Goal: Navigation & Orientation: Find specific page/section

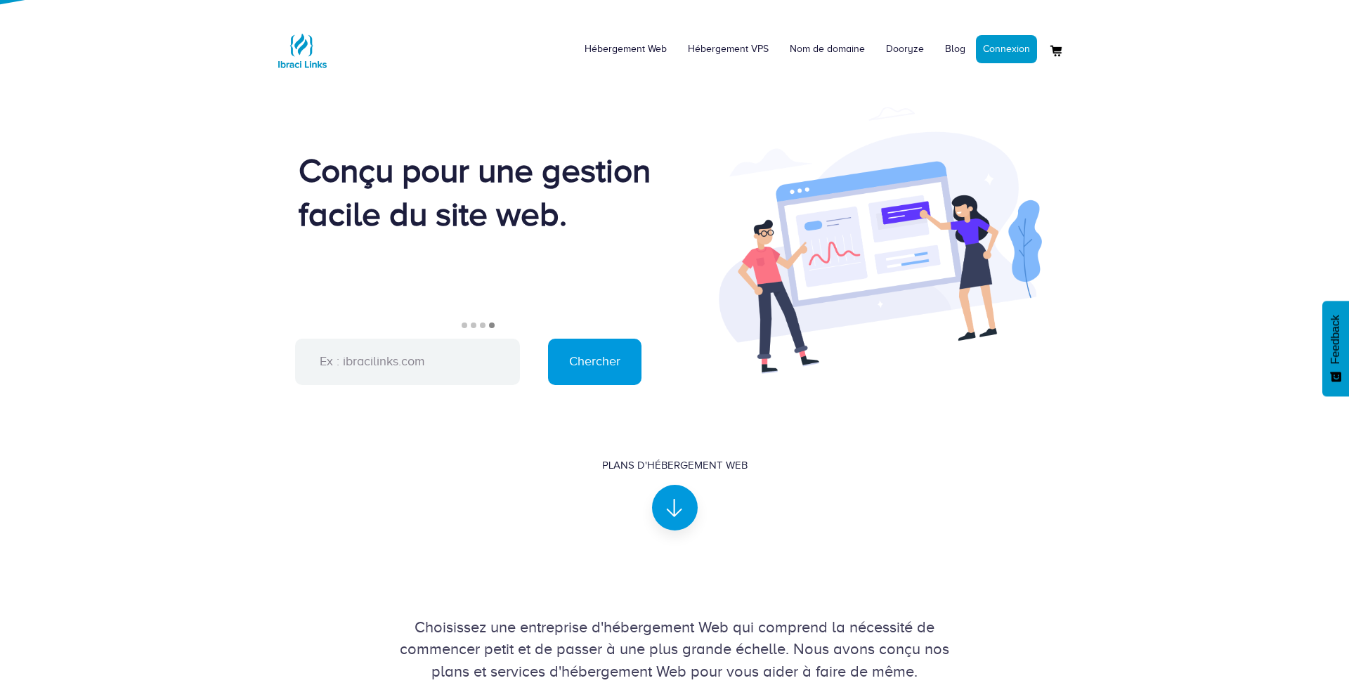
click at [1144, 63] on div "Hébergement Web Hébergement VPS Nom de domaine Dooryze Blog Connexion" at bounding box center [674, 45] width 1349 height 68
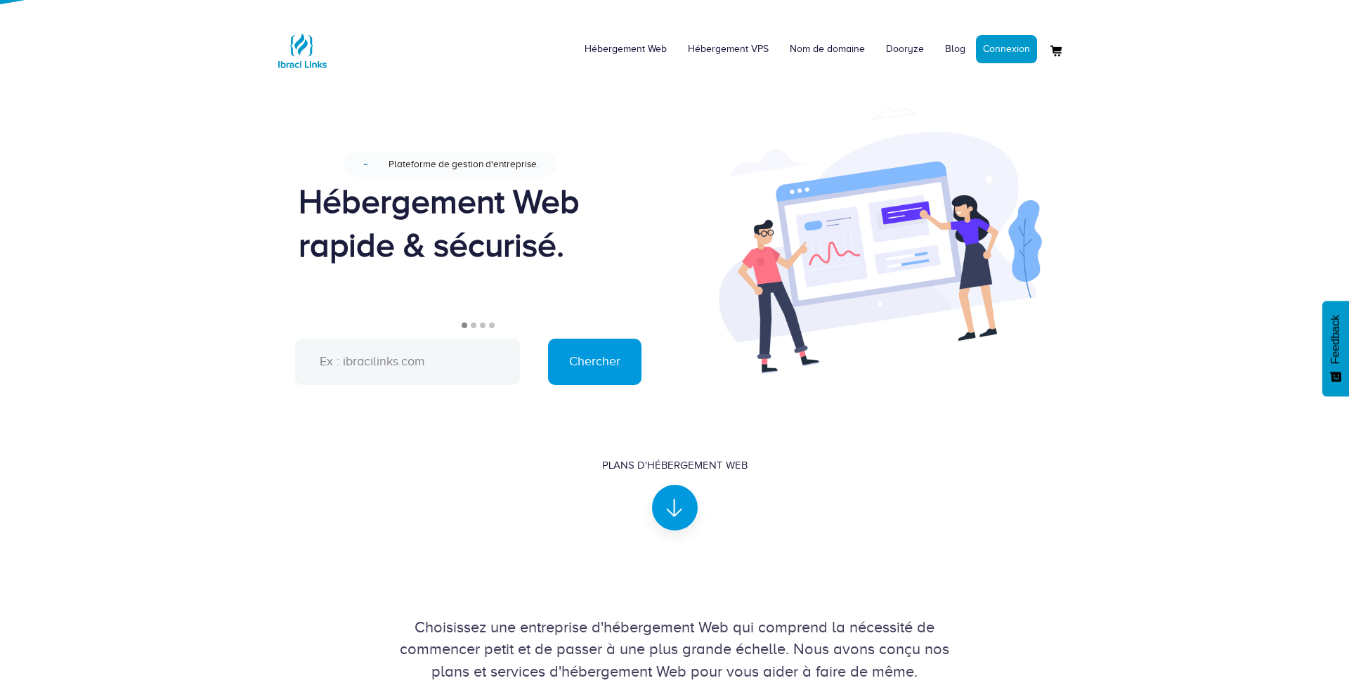
click at [389, 356] on input "text" at bounding box center [407, 362] width 225 height 46
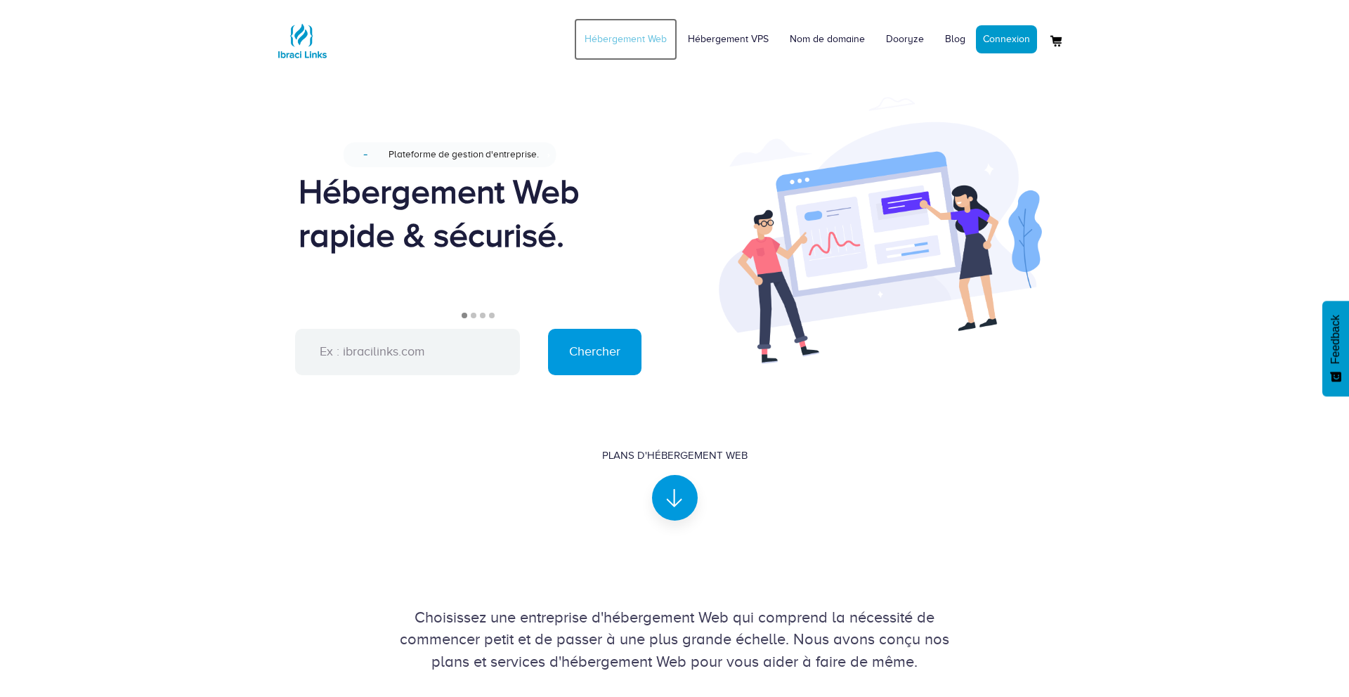
click at [625, 45] on link "Hébergement Web" at bounding box center [625, 39] width 103 height 42
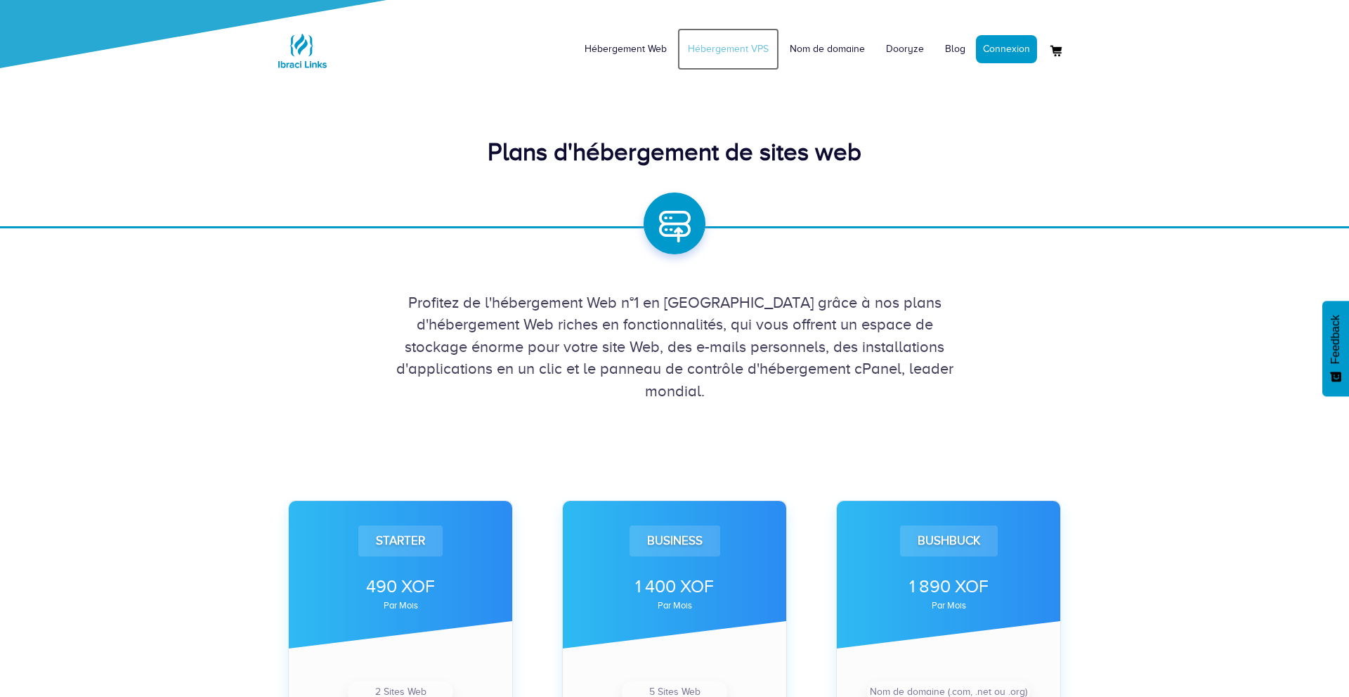
click at [734, 52] on link "Hébergement VPS" at bounding box center [728, 49] width 102 height 42
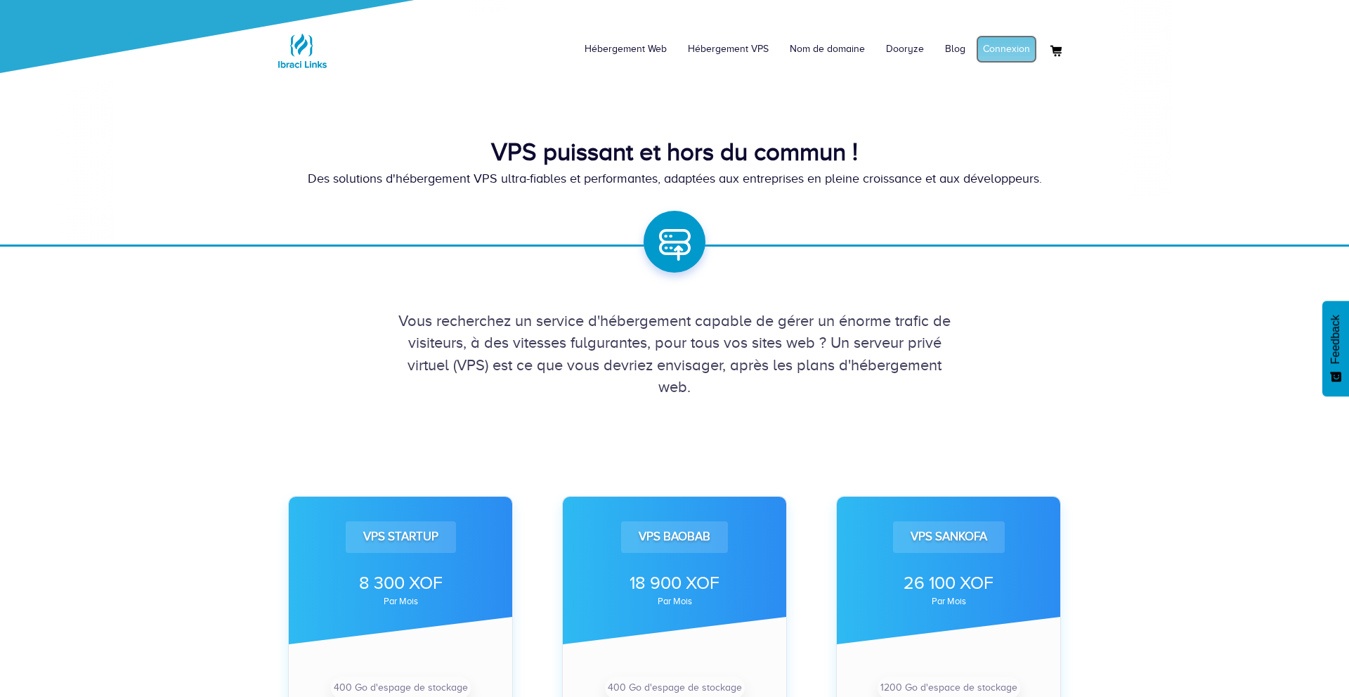
click at [993, 53] on link "Connexion" at bounding box center [1006, 49] width 61 height 28
